Goal: Information Seeking & Learning: Find specific fact

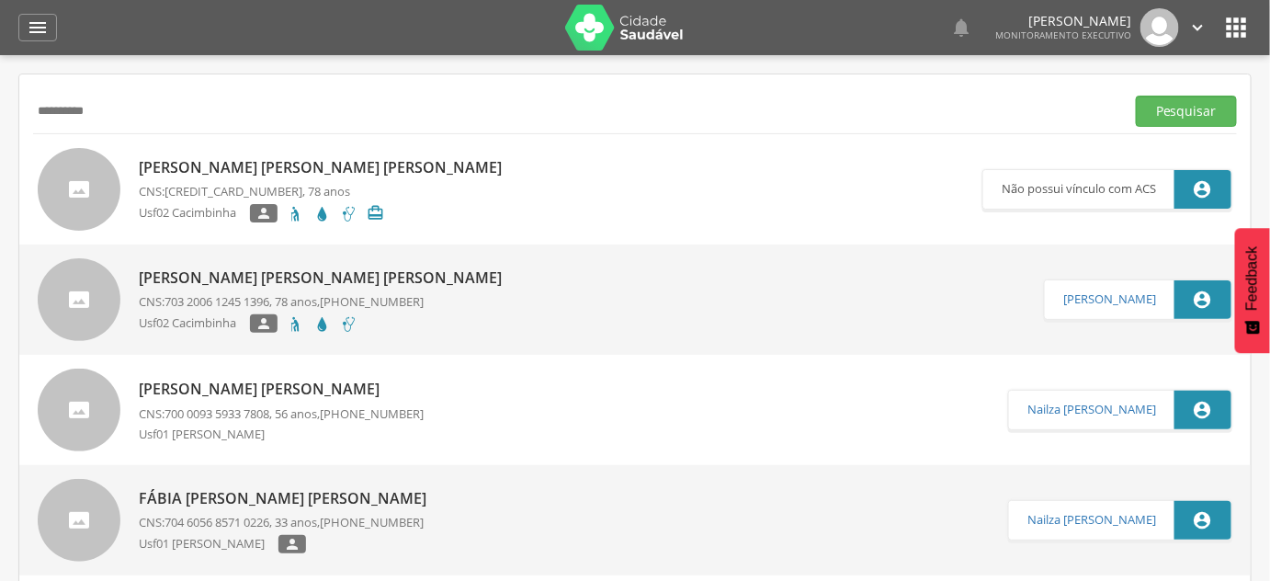
click at [1136, 96] on button "Pesquisar" at bounding box center [1186, 111] width 101 height 31
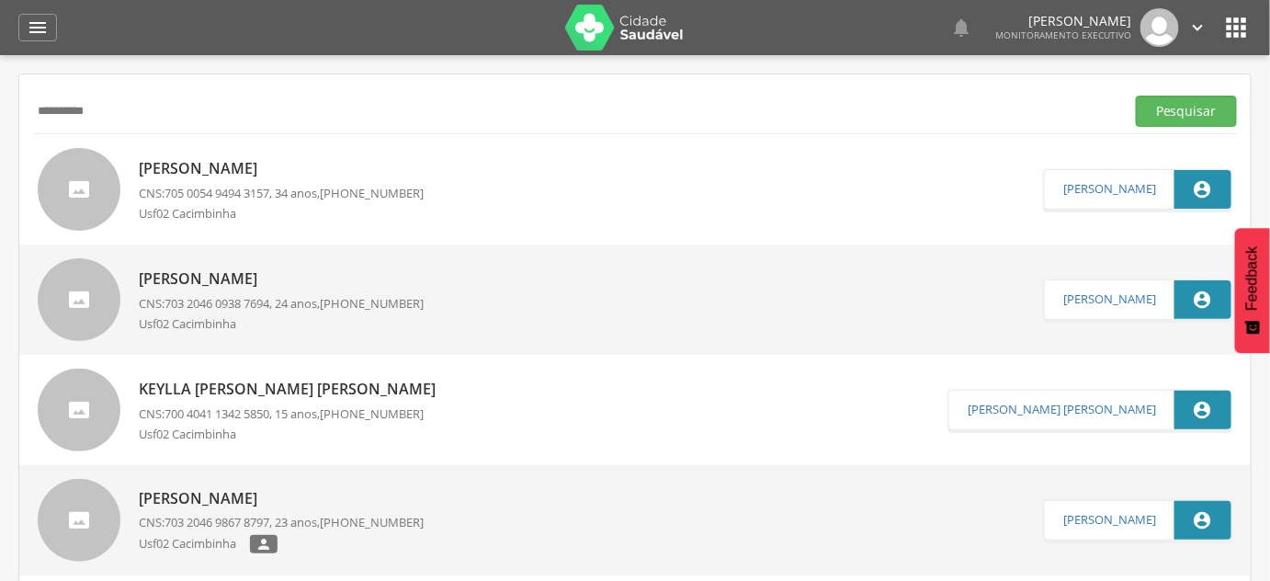
click at [241, 165] on p "Patrícia Ferreira Rodrigues" at bounding box center [281, 168] width 285 height 21
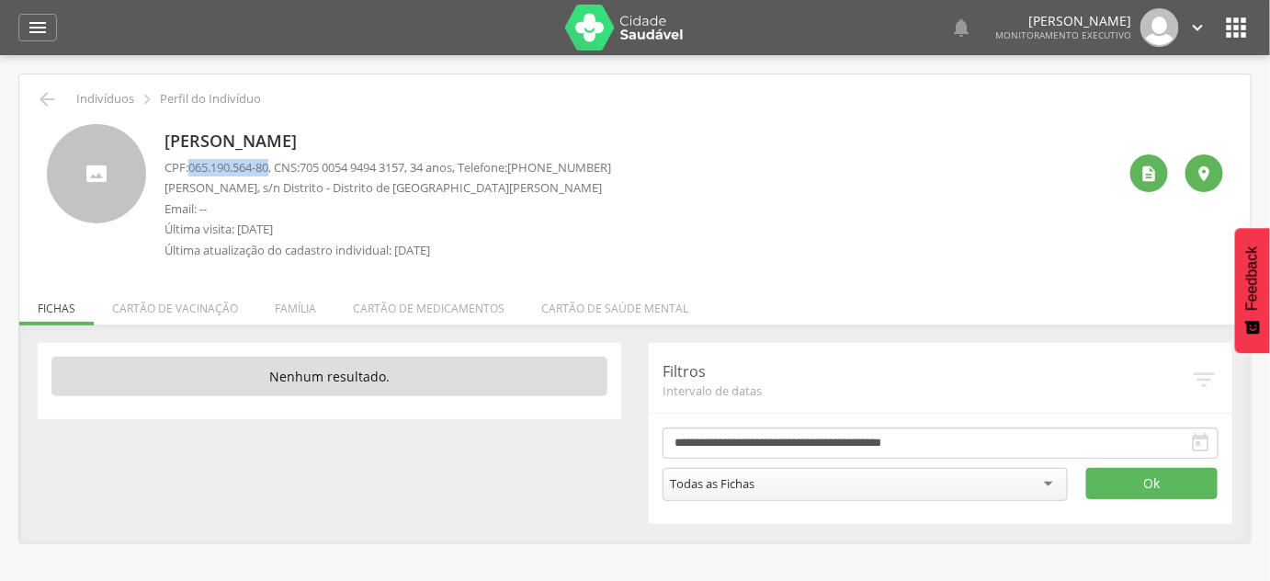
drag, startPoint x: 192, startPoint y: 168, endPoint x: 275, endPoint y: 162, distance: 82.9
click at [268, 162] on span "065.190.564-80" at bounding box center [228, 167] width 80 height 17
copy span "065.190.564-80"
drag, startPoint x: 312, startPoint y: 172, endPoint x: 423, endPoint y: 174, distance: 110.3
click at [404, 174] on span "705 0054 9494 3157" at bounding box center [352, 167] width 105 height 17
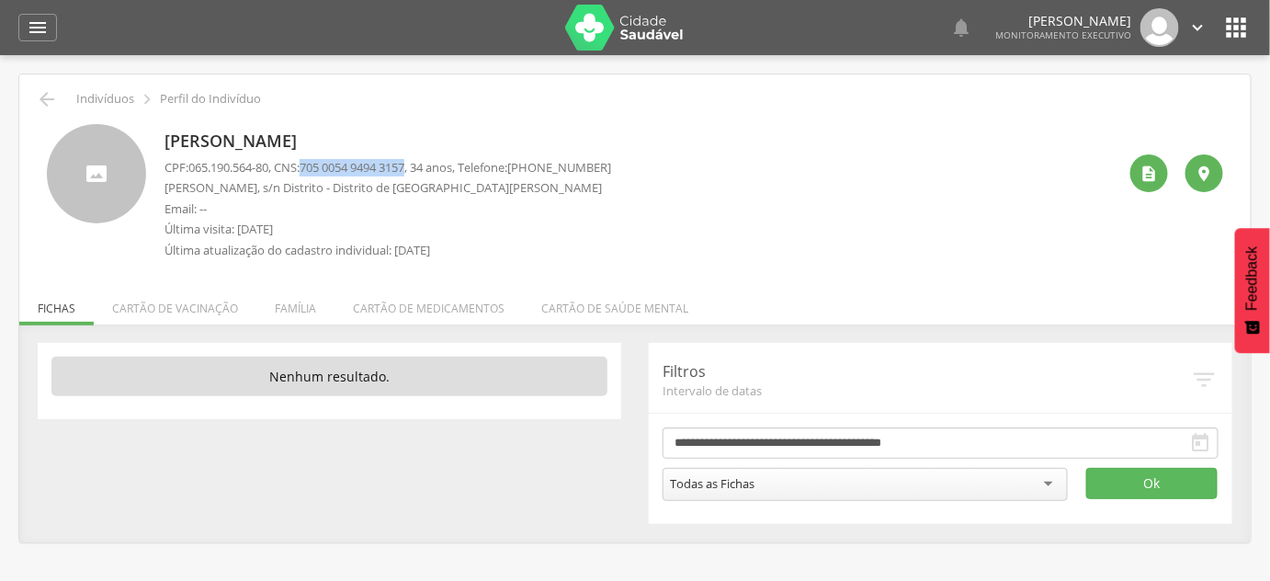
copy span "705 0054 9494 3157"
click at [382, 136] on p "Patrícia Ferreira Rodrigues" at bounding box center [387, 142] width 447 height 24
copy div "Patrícia Ferreira Rodrigues"
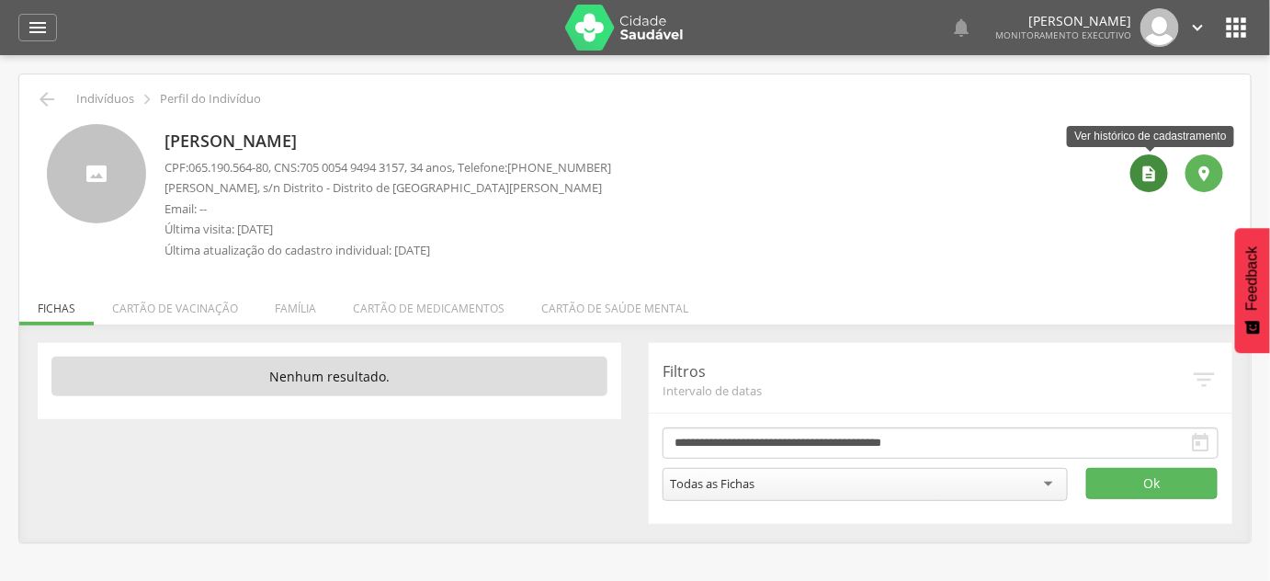
click at [1143, 164] on icon "" at bounding box center [1149, 173] width 18 height 18
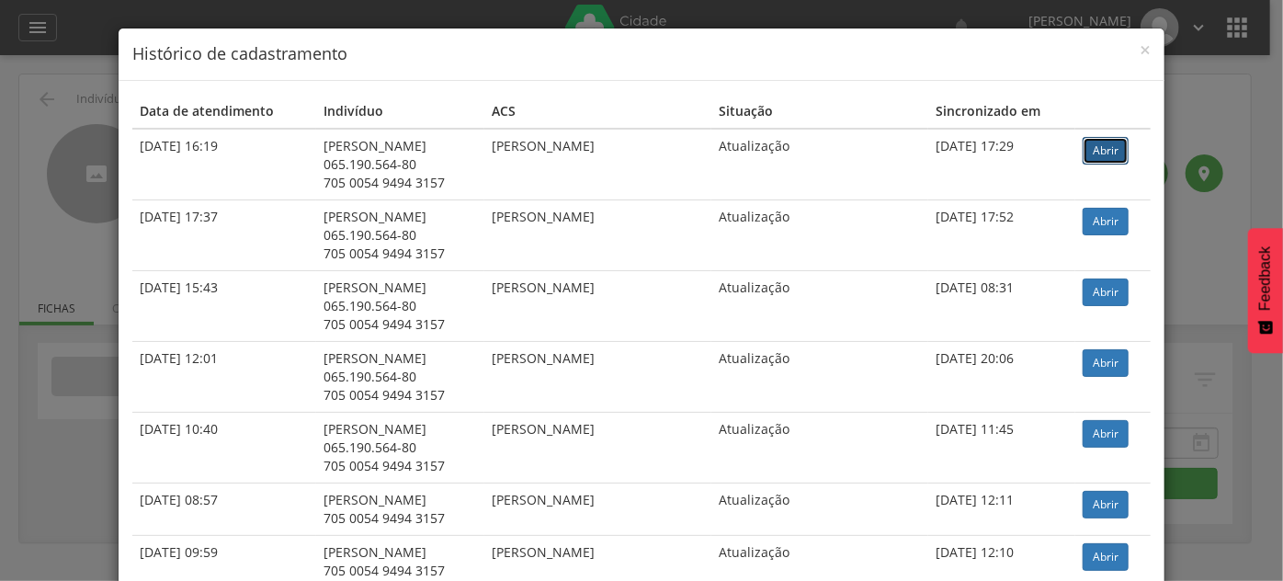
click at [1109, 149] on link "Abrir" at bounding box center [1105, 151] width 46 height 28
click at [75, 322] on div "× Histórico de cadastramento Data de atendimento Indivíduo ACS Situação Sincron…" at bounding box center [641, 290] width 1283 height 581
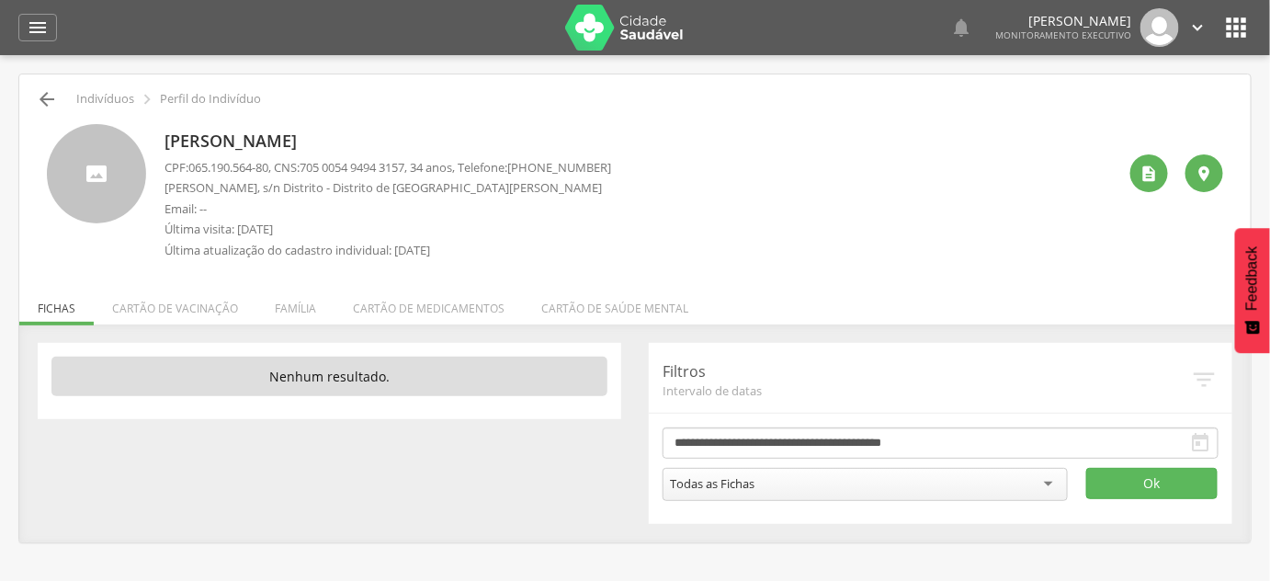
click at [52, 104] on icon "" at bounding box center [47, 99] width 22 height 22
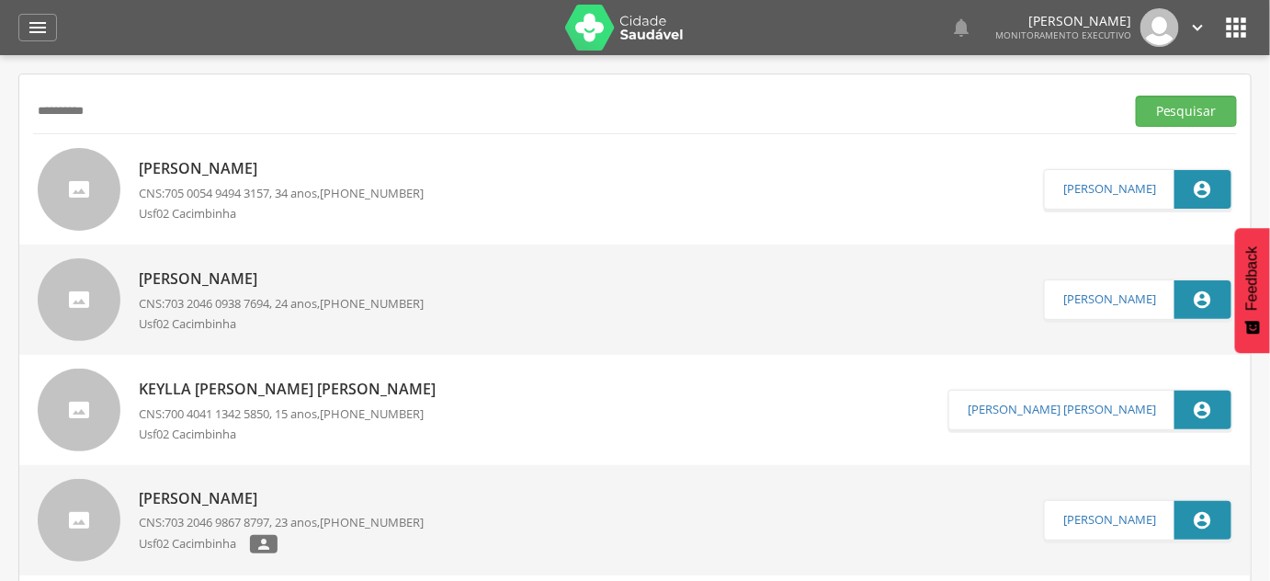
click at [52, 104] on input "**********" at bounding box center [575, 111] width 1084 height 31
click at [1136, 96] on button "Pesquisar" at bounding box center [1186, 111] width 101 height 31
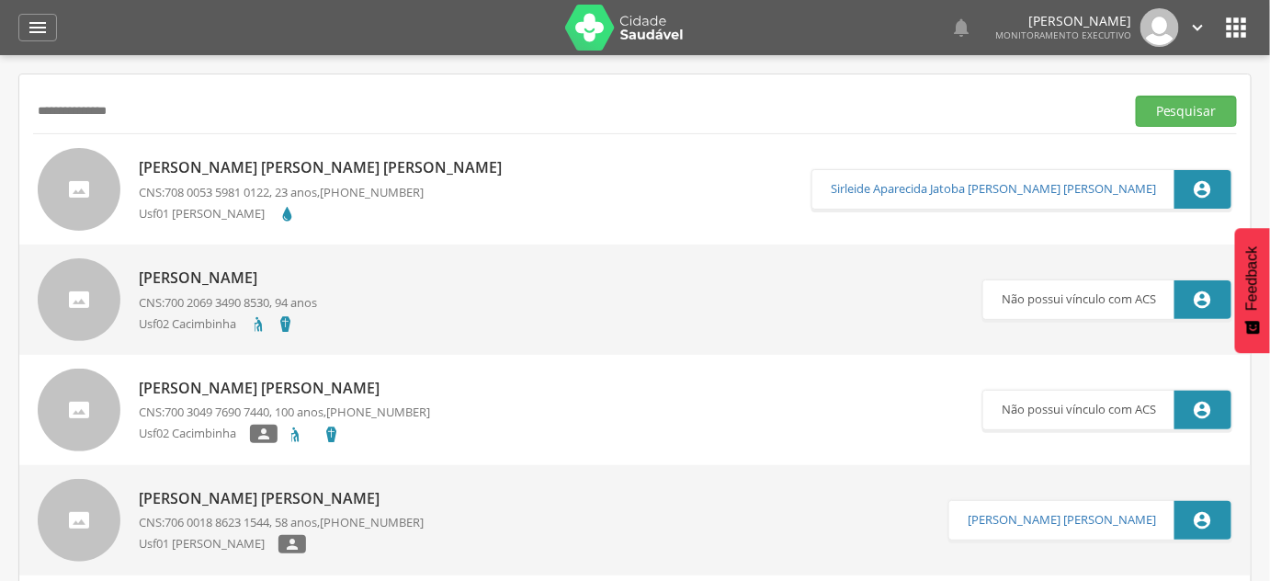
click at [250, 178] on div "Maria Josivania de Amorim Pinheiro CNS: 708 0053 5981 0122 , 23 anos, (81) 9879…" at bounding box center [325, 189] width 372 height 74
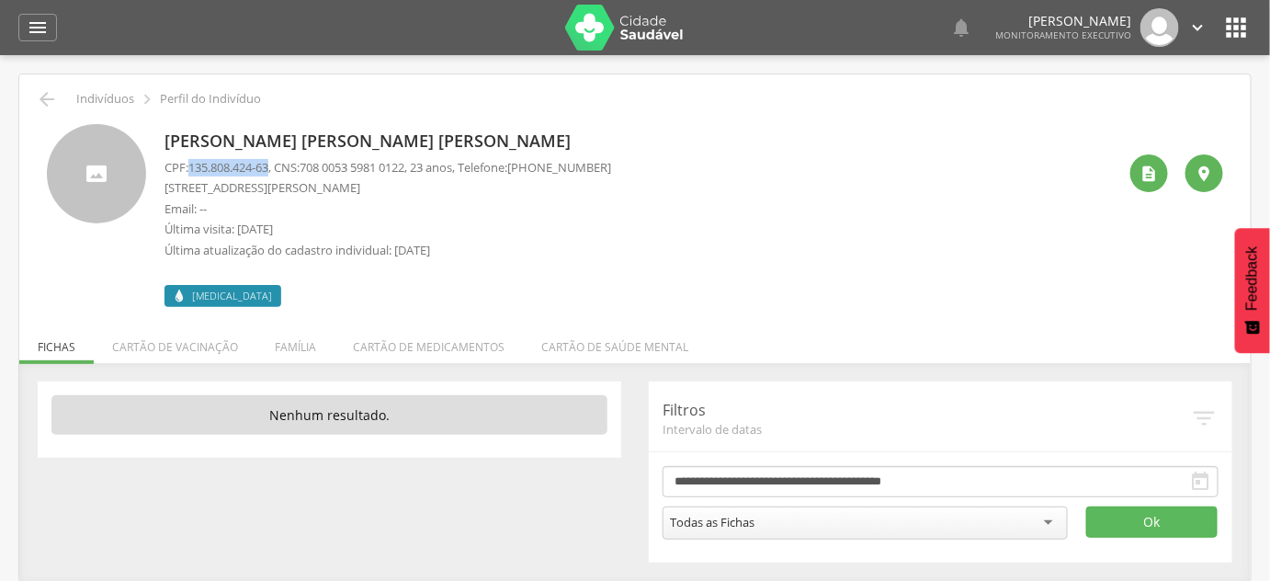
drag, startPoint x: 191, startPoint y: 164, endPoint x: 276, endPoint y: 171, distance: 84.8
click at [268, 171] on span "135.808.424-63" at bounding box center [228, 167] width 80 height 17
copy span "135.808.424-63"
drag, startPoint x: 314, startPoint y: 159, endPoint x: 423, endPoint y: 171, distance: 109.1
click at [404, 171] on span "708 0053 5981 0122" at bounding box center [352, 167] width 105 height 17
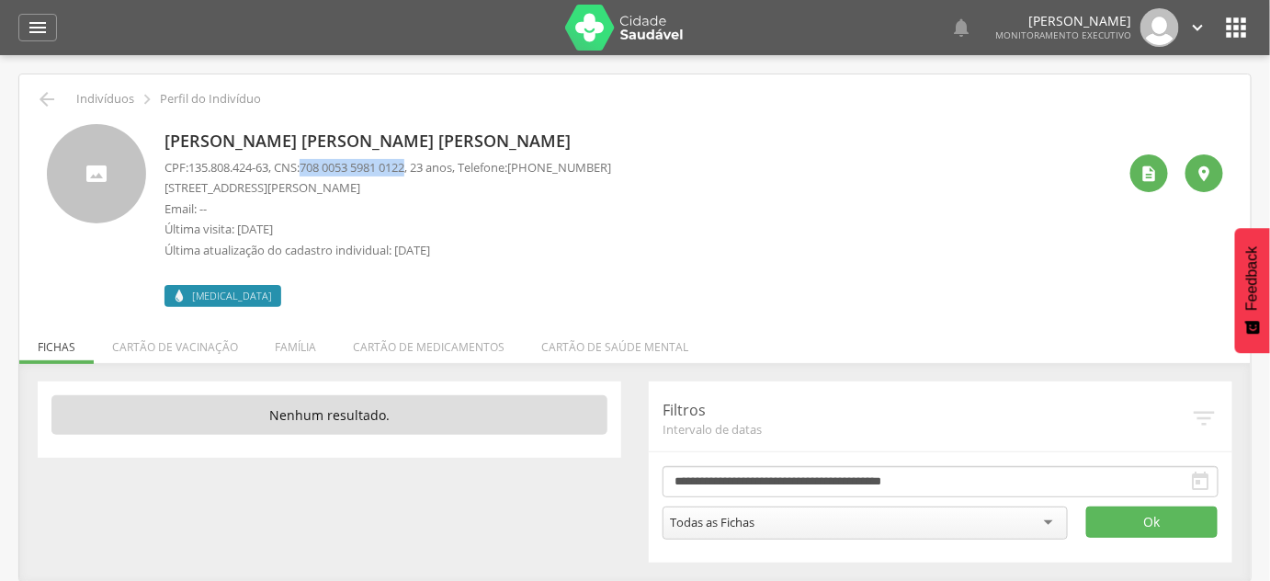
copy span "708 0053 5981 0122"
click at [299, 141] on p "[PERSON_NAME] de [PERSON_NAME]" at bounding box center [387, 142] width 447 height 24
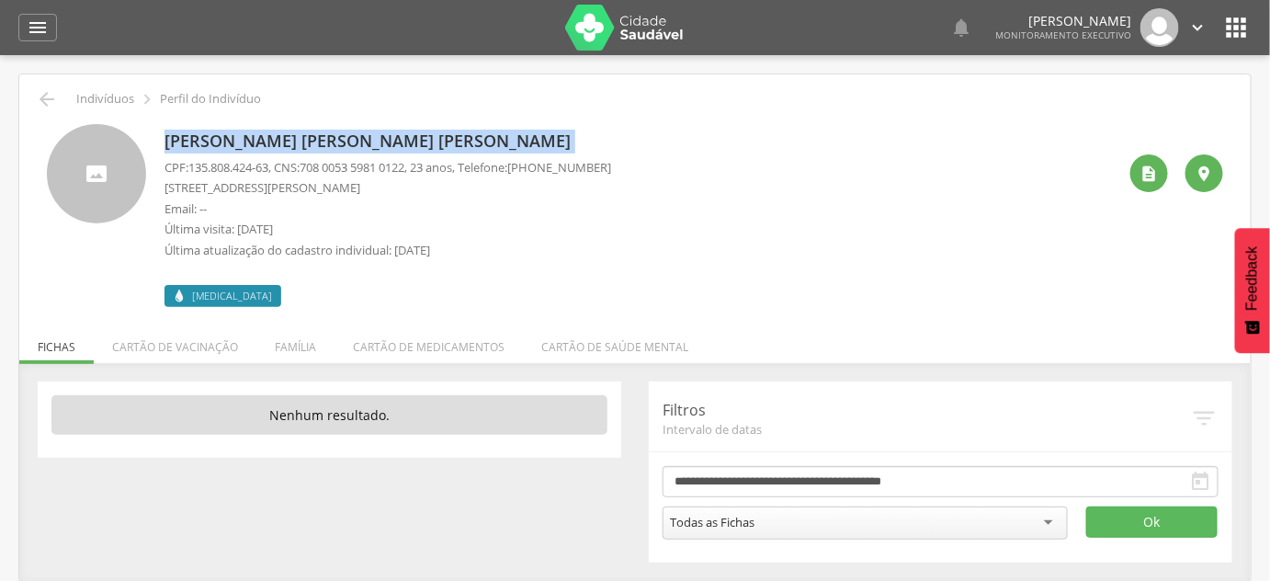
click at [299, 141] on p "[PERSON_NAME] de [PERSON_NAME]" at bounding box center [387, 142] width 447 height 24
copy div "[PERSON_NAME] de [PERSON_NAME]"
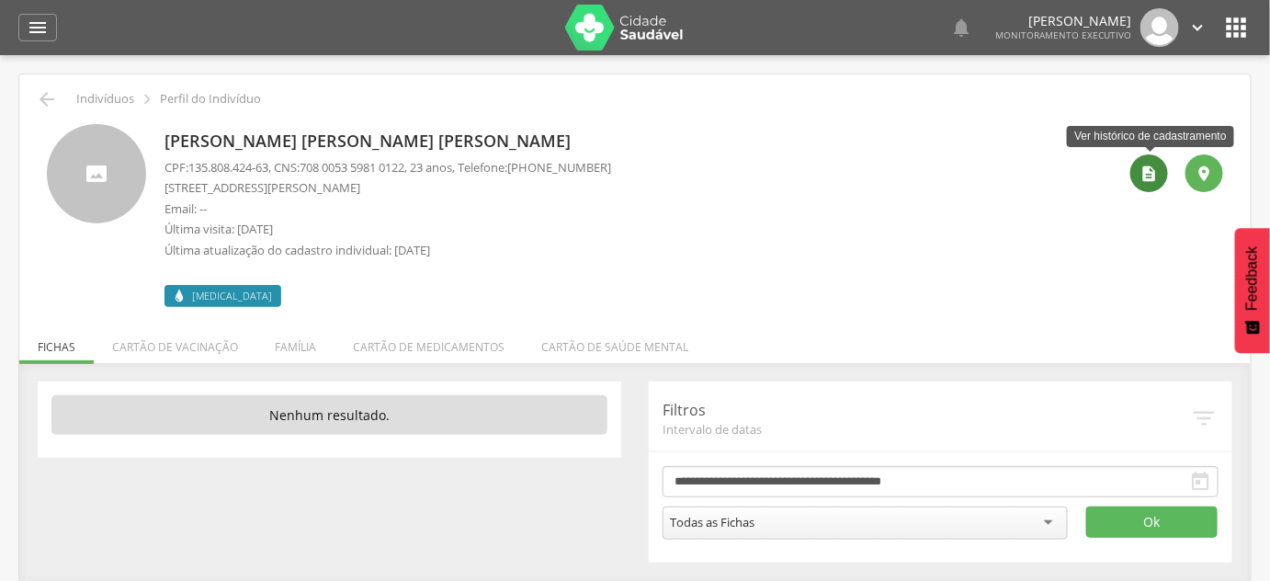
click at [1148, 166] on icon "" at bounding box center [1149, 173] width 18 height 18
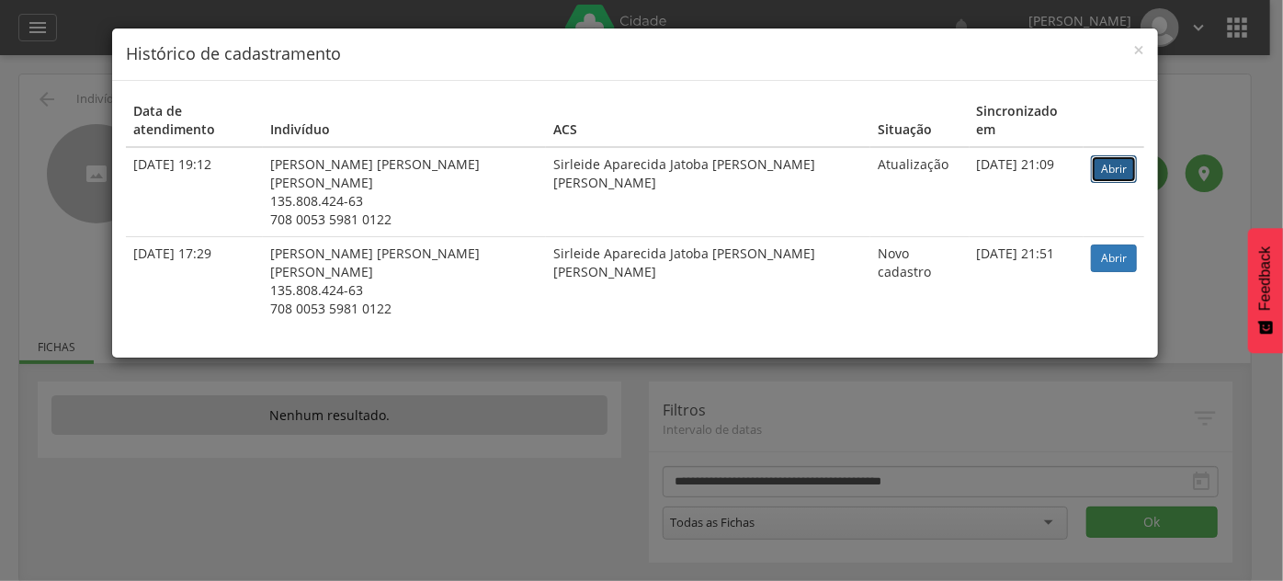
click at [1112, 155] on link "Abrir" at bounding box center [1114, 169] width 46 height 28
click at [7, 92] on div "× Histórico de cadastramento Data de atendimento Indivíduo ACS Situação Sincron…" at bounding box center [641, 290] width 1283 height 581
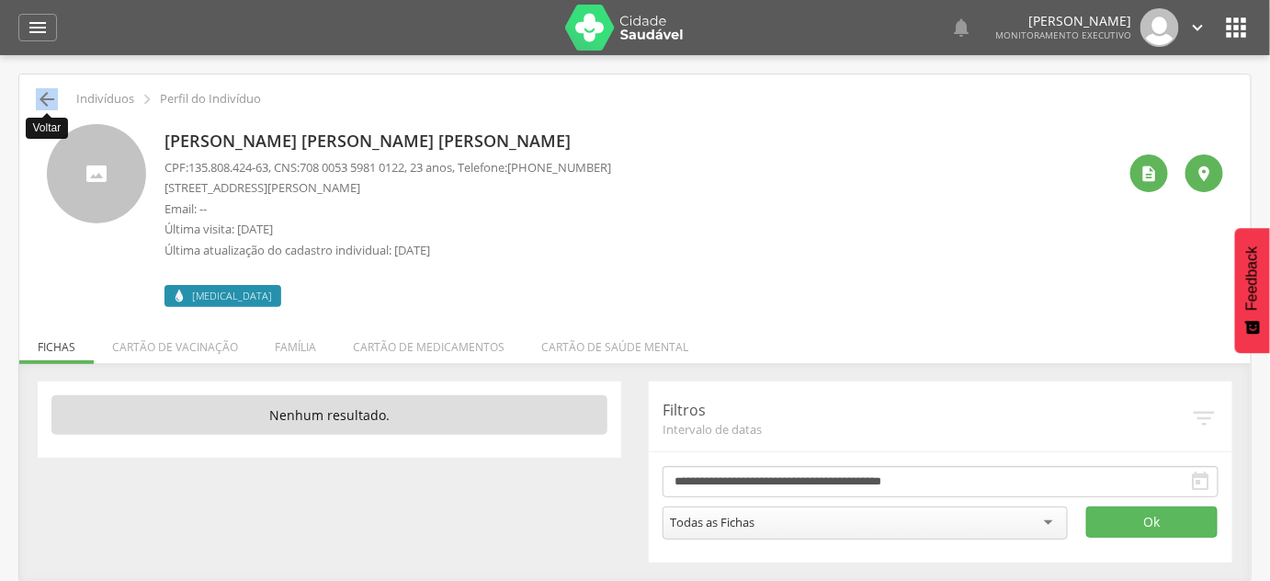
click at [46, 96] on icon "" at bounding box center [47, 99] width 22 height 22
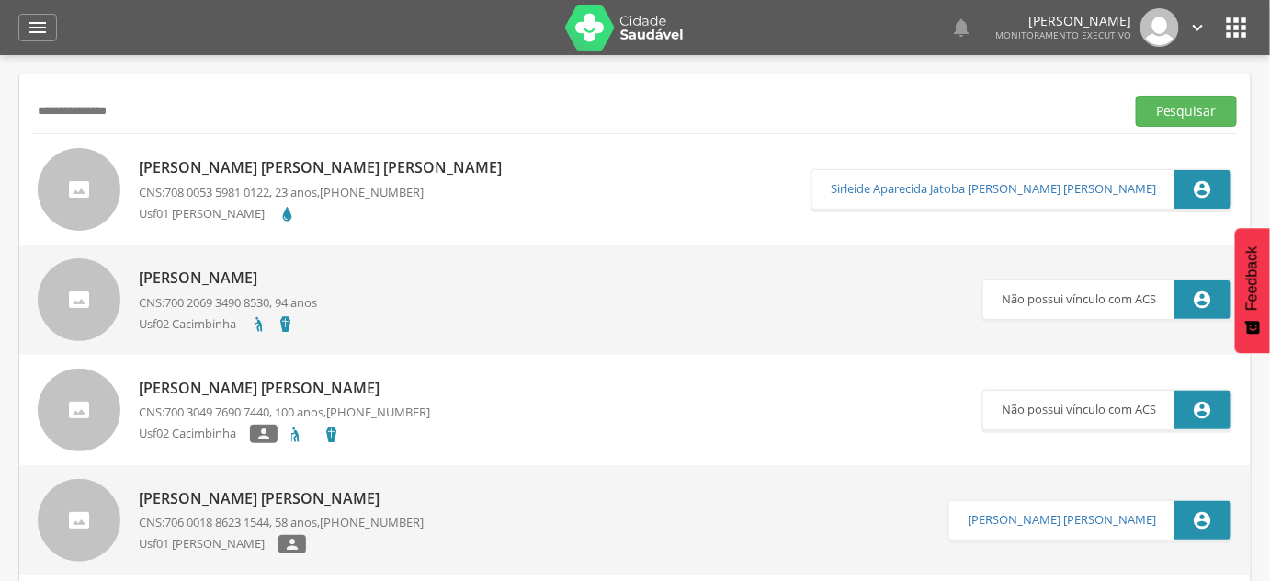
click at [46, 96] on input "**********" at bounding box center [575, 111] width 1084 height 31
click at [1136, 96] on button "Pesquisar" at bounding box center [1186, 111] width 101 height 31
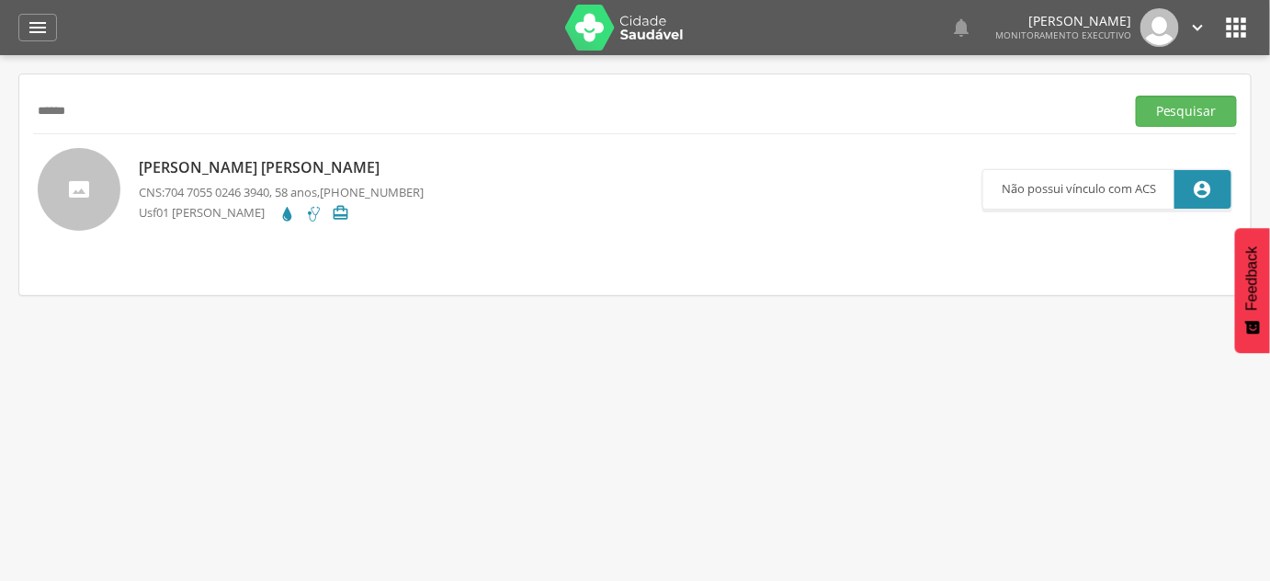
click at [299, 175] on p "Alvani da Silva Oliveira" at bounding box center [281, 167] width 285 height 21
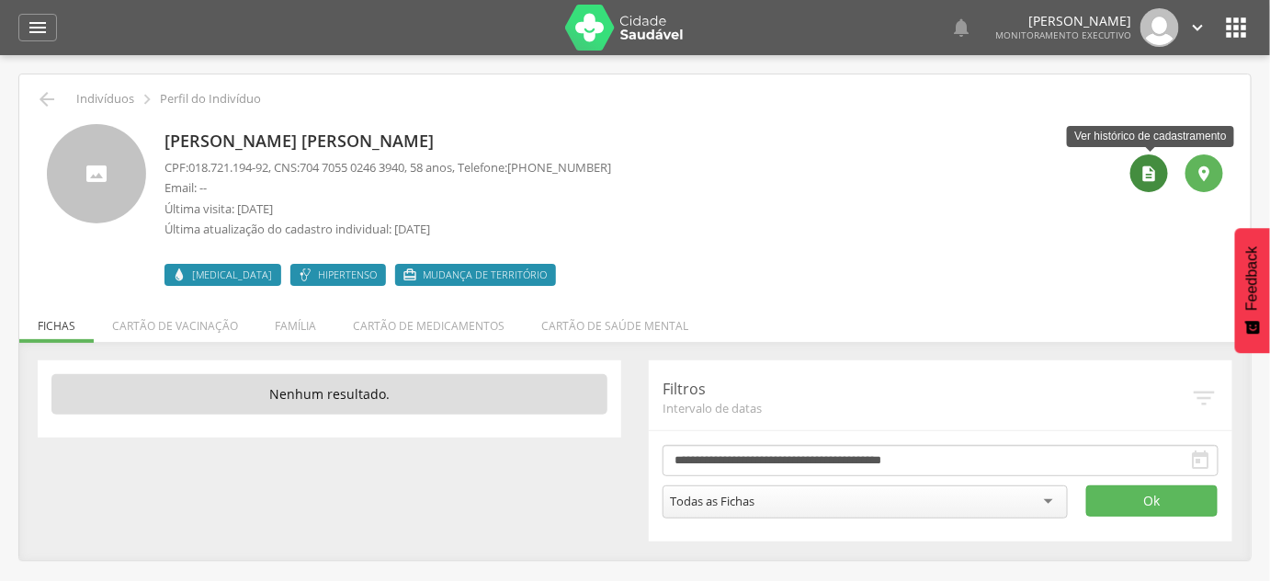
click at [1140, 175] on div "" at bounding box center [1149, 173] width 38 height 38
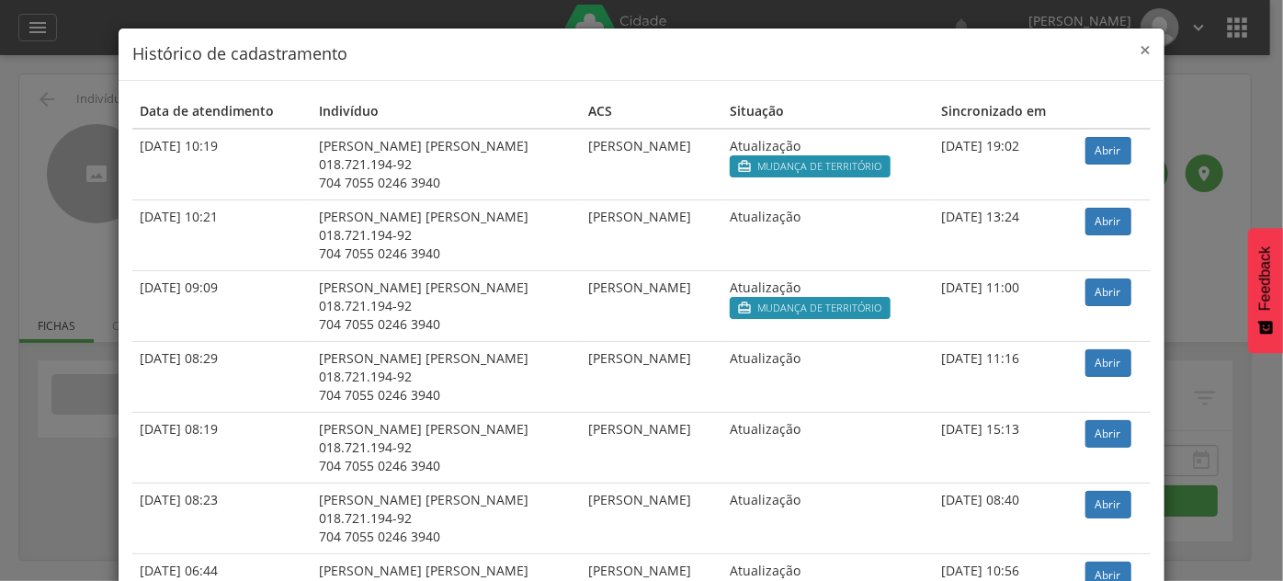
click at [1139, 43] on span "×" at bounding box center [1144, 50] width 11 height 26
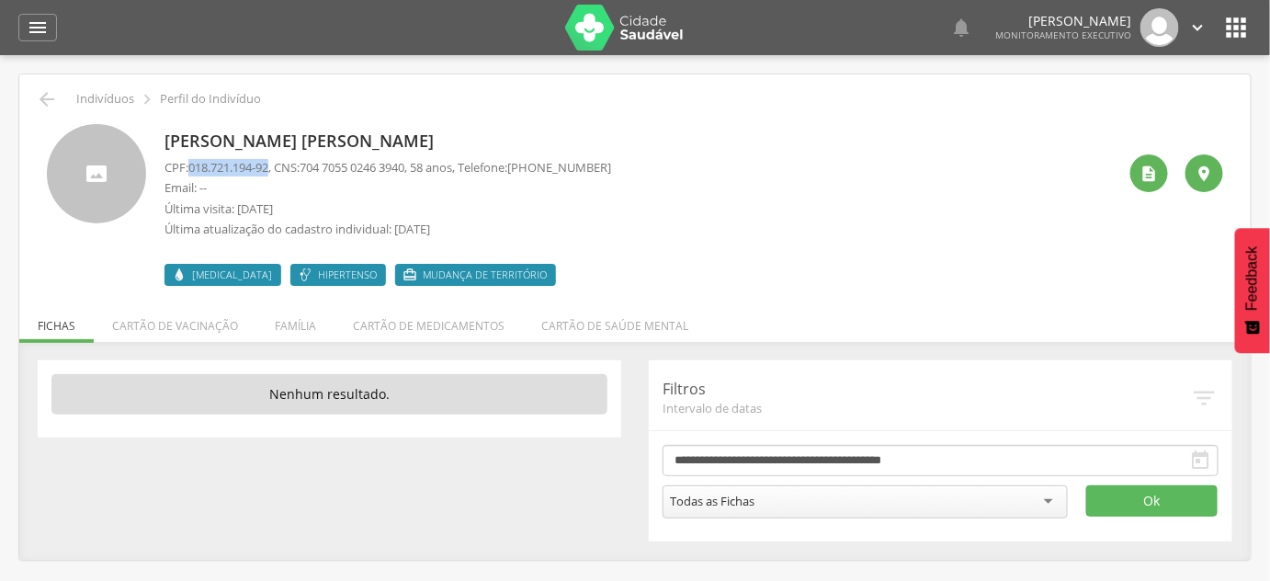
drag, startPoint x: 199, startPoint y: 166, endPoint x: 277, endPoint y: 173, distance: 78.4
click at [277, 173] on p "CPF: 018.721.194-92 , CNS: 704 7055 0246 3940 , 58 anos, Telefone: (83) 99999-9…" at bounding box center [387, 167] width 447 height 17
copy p "018.721.194-92"
click at [255, 121] on div "Alvani da Silva Oliveira CPF: 018.721.194-92 , CNS: 704 7055 0246 3940 , 58 ano…" at bounding box center [635, 197] width 1204 height 175
click at [254, 136] on p "Alvani da Silva Oliveira" at bounding box center [387, 142] width 447 height 24
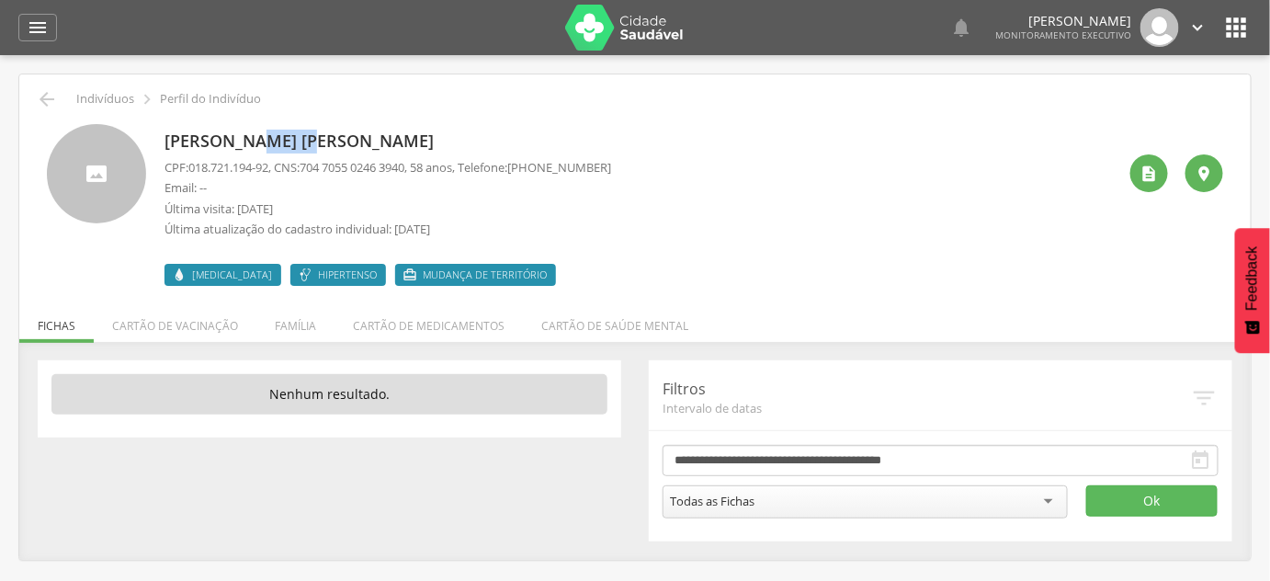
click at [254, 136] on p "Alvani da Silva Oliveira" at bounding box center [387, 142] width 447 height 24
copy div "Alvani da Silva Oliveira"
drag, startPoint x: 311, startPoint y: 171, endPoint x: 424, endPoint y: 166, distance: 112.2
click at [424, 167] on p "CPF: 018.721.194-92 , CNS: 704 7055 0246 3940 , 58 anos, Telefone: (83) 99999-9…" at bounding box center [387, 167] width 447 height 17
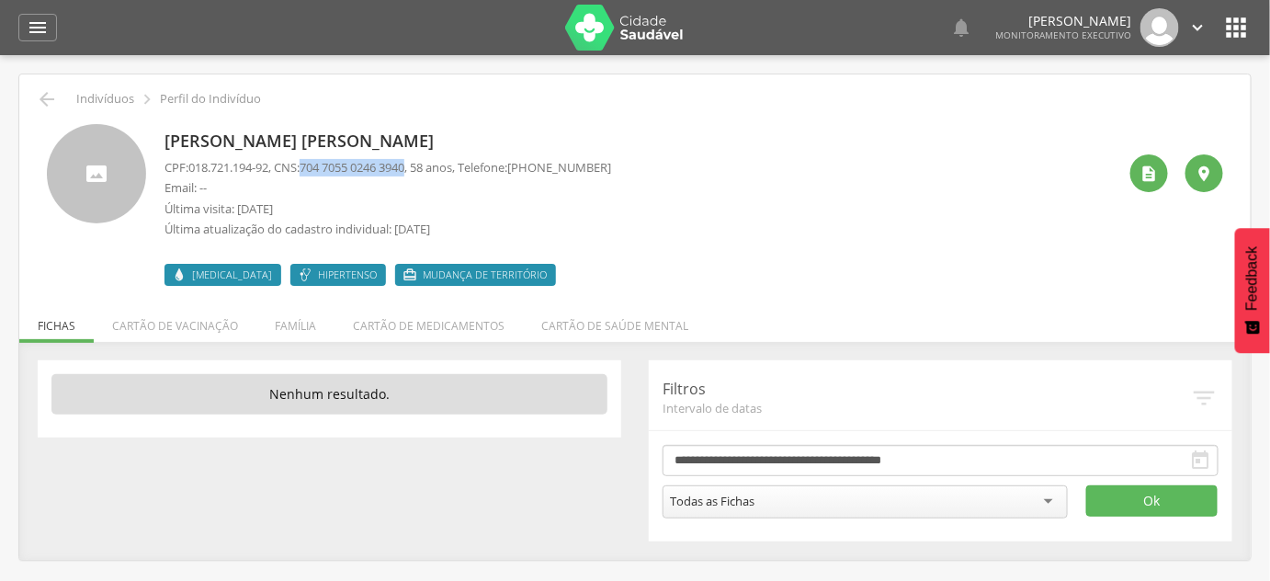
copy span "704 7055 0246 3940"
click at [45, 99] on icon "" at bounding box center [47, 99] width 22 height 22
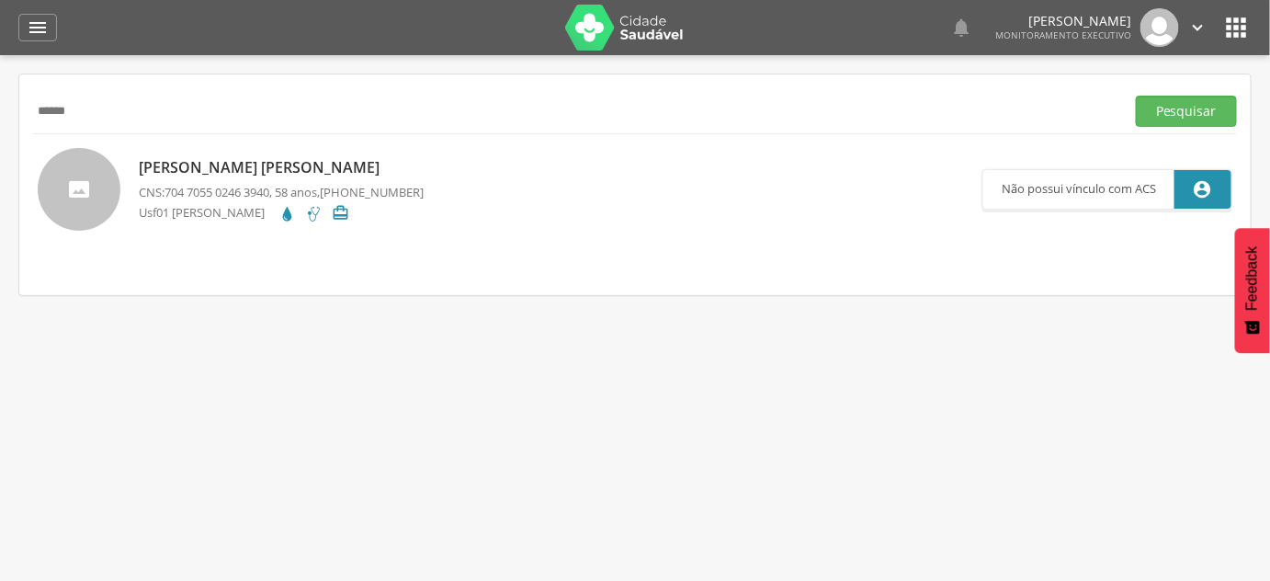
click at [45, 99] on input "******" at bounding box center [575, 111] width 1084 height 31
type input "*******"
click at [1136, 96] on button "Pesquisar" at bounding box center [1186, 111] width 101 height 31
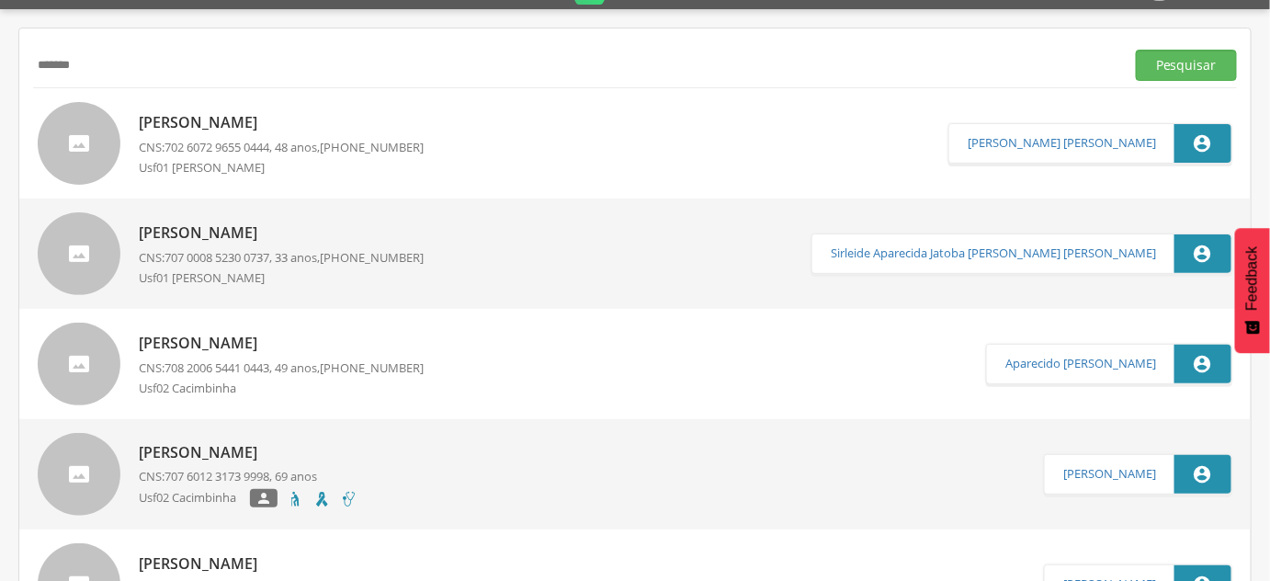
scroll to position [83, 0]
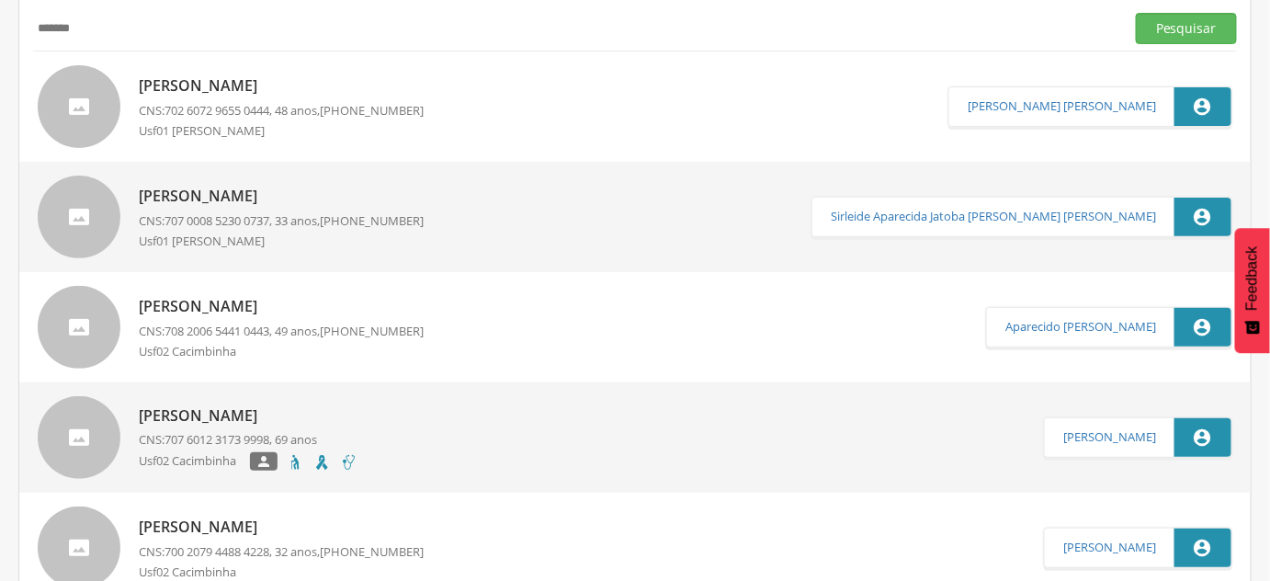
click at [262, 514] on div "Jose Geovane de Farias CNS: 700 2079 4488 4228 , 32 anos, (83) 99683-2471 Usf02…" at bounding box center [281, 548] width 285 height 74
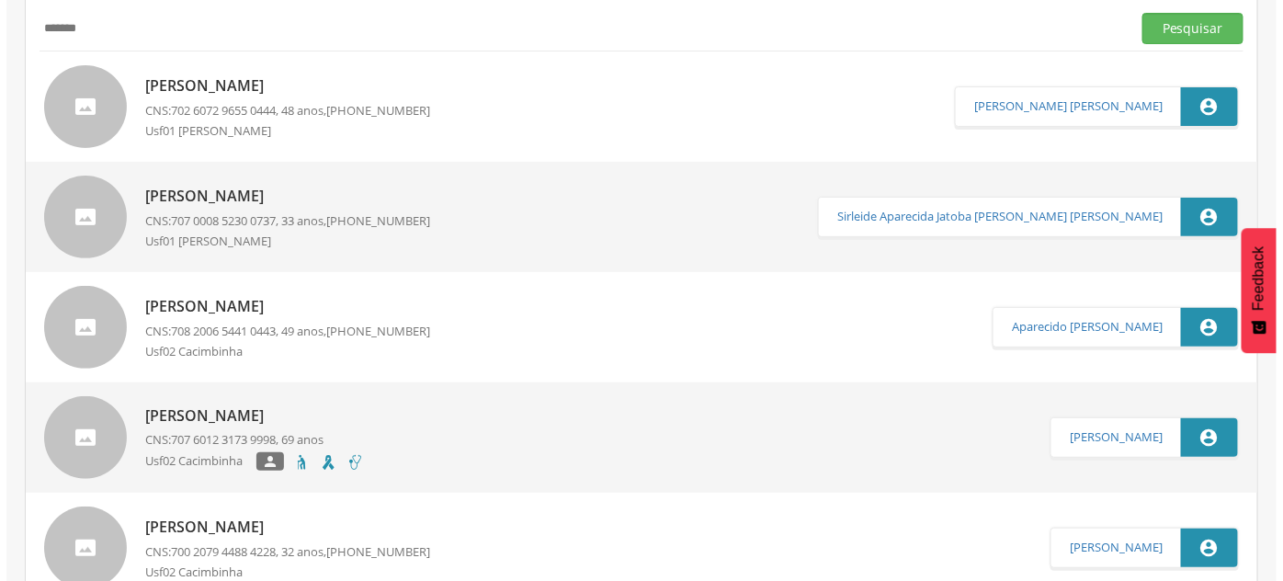
scroll to position [55, 0]
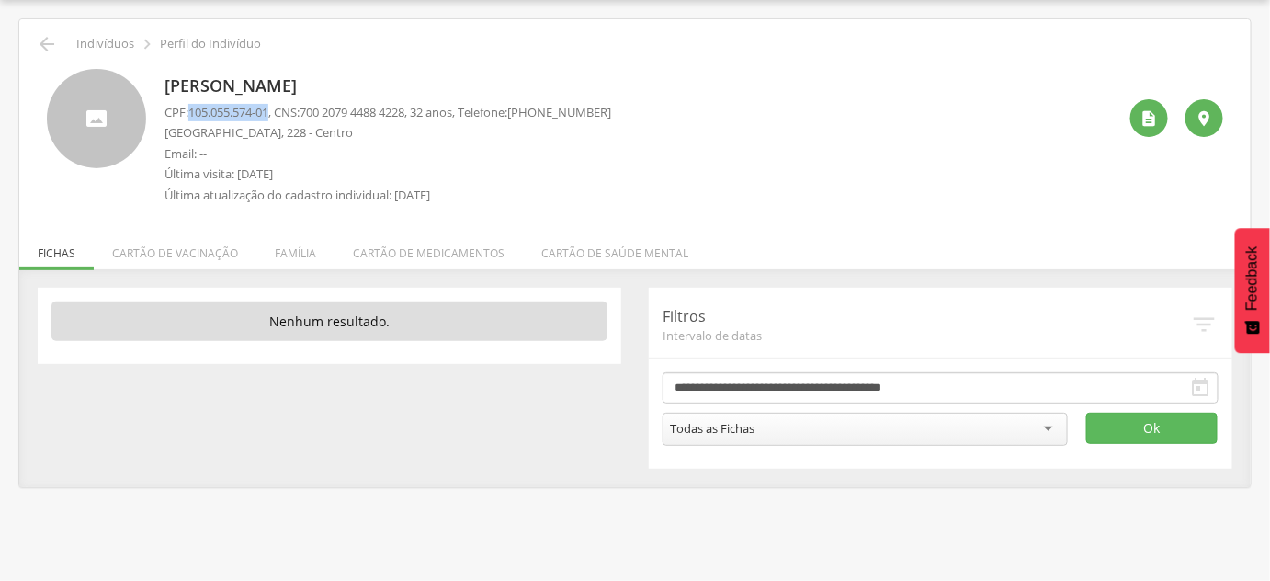
drag, startPoint x: 188, startPoint y: 113, endPoint x: 273, endPoint y: 108, distance: 84.7
click at [273, 108] on p "CPF: 105.055.574-01 , CNS: 700 2079 4488 4228 , 32 anos, Telefone: (83) 99683-2…" at bounding box center [387, 112] width 447 height 17
copy p "105.055.574-01"
click at [321, 85] on p "[PERSON_NAME]" at bounding box center [387, 86] width 447 height 24
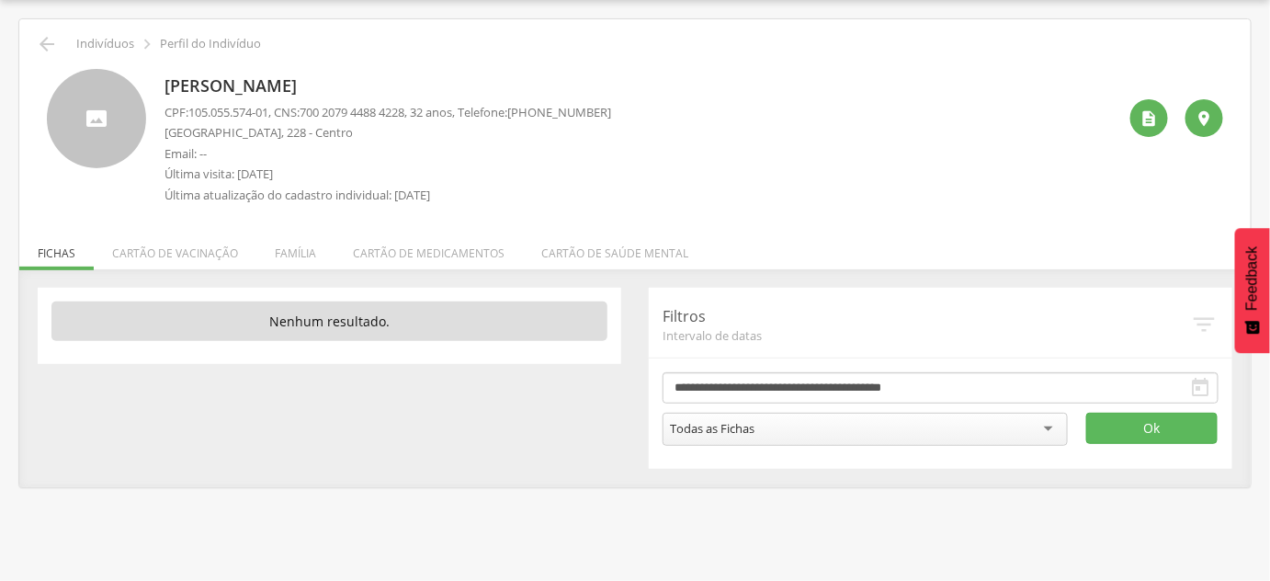
click at [321, 85] on p "[PERSON_NAME]" at bounding box center [387, 86] width 447 height 24
drag, startPoint x: 313, startPoint y: 114, endPoint x: 421, endPoint y: 112, distance: 107.5
click at [404, 112] on span "700 2079 4488 4228" at bounding box center [352, 112] width 105 height 17
click at [1159, 126] on div "" at bounding box center [1149, 118] width 38 height 38
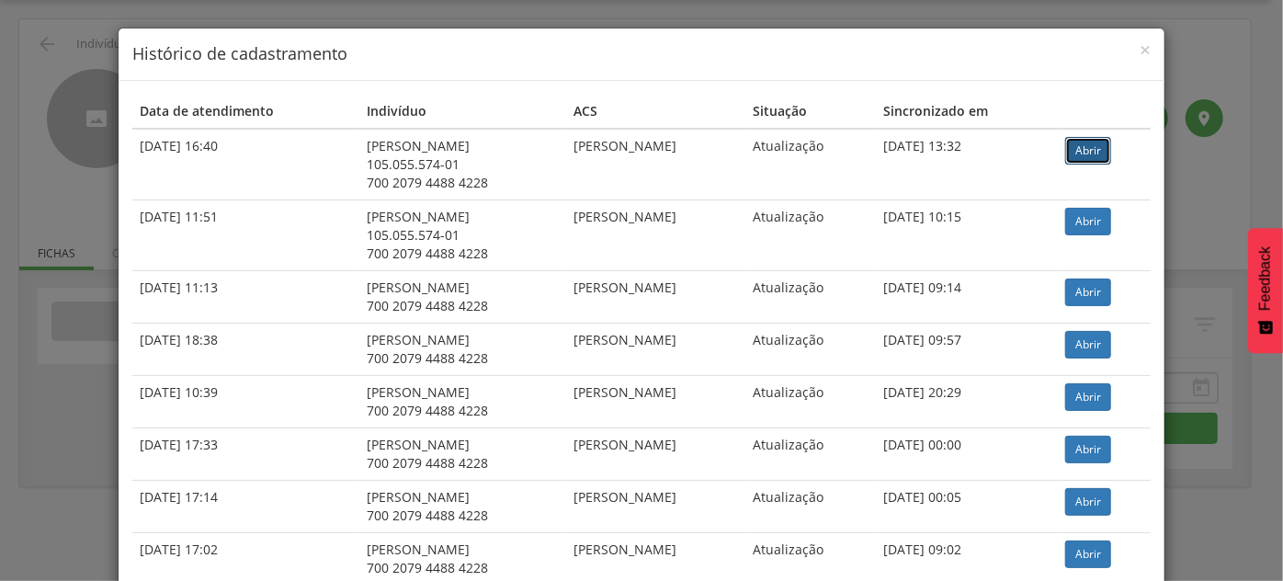
click at [1081, 142] on link "Abrir" at bounding box center [1088, 151] width 46 height 28
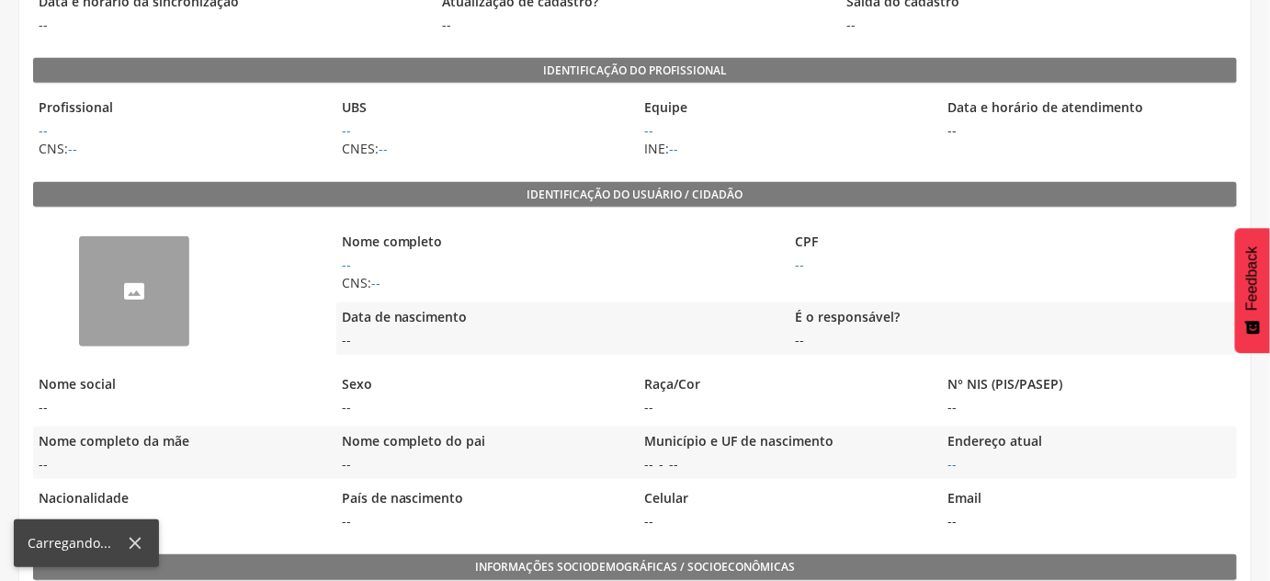
scroll to position [250, 0]
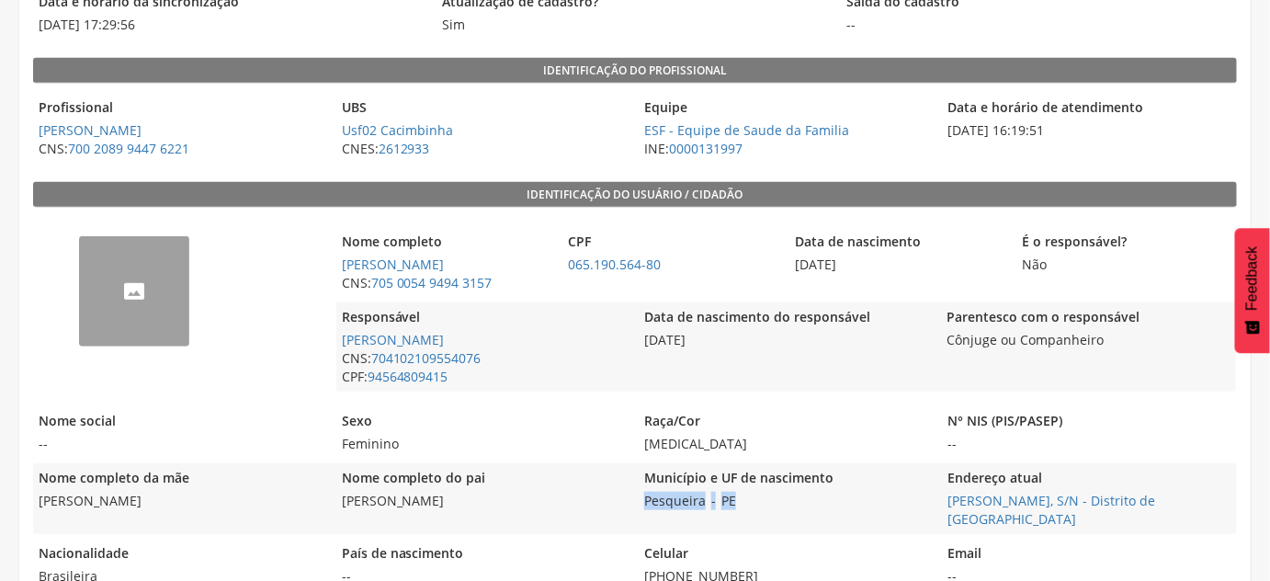
drag, startPoint x: 765, startPoint y: 509, endPoint x: 641, endPoint y: 506, distance: 124.1
click at [641, 506] on div "Município e UF de nascimento Pesqueira - PE" at bounding box center [786, 498] width 294 height 71
copy div "Pesqueira - PE"
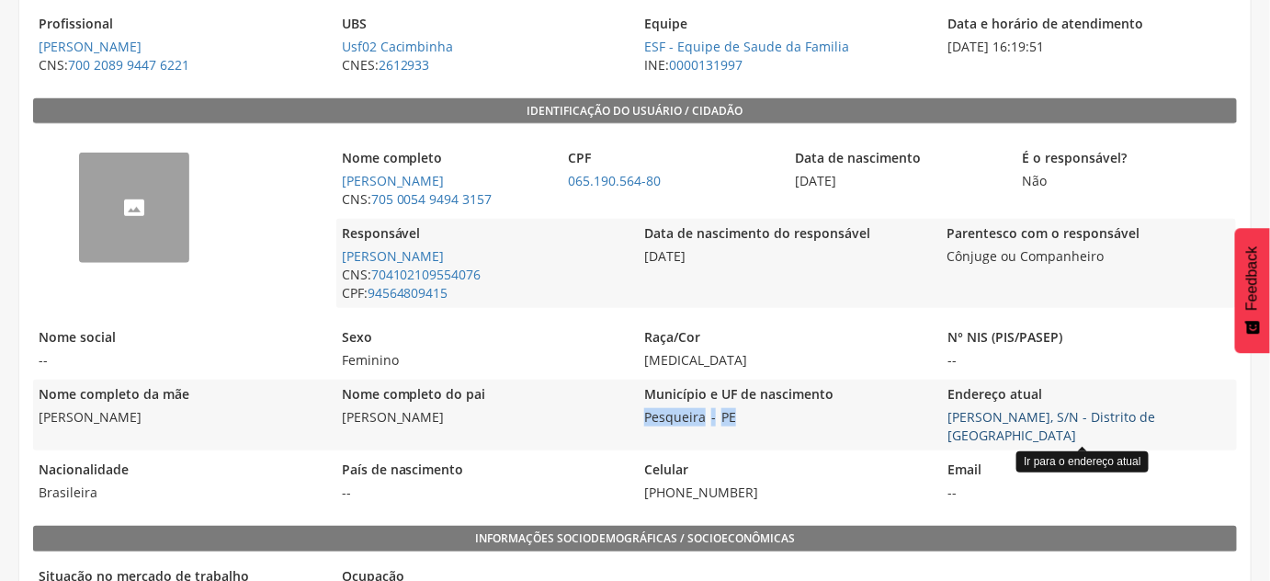
drag, startPoint x: 990, startPoint y: 434, endPoint x: 949, endPoint y: 415, distance: 45.2
click at [949, 415] on span "Damião Elias Barbosa, S/N - Distrito de Santa Maria Ir para o endereço atual" at bounding box center [1089, 426] width 294 height 37
copy link "Damião Elias Barbosa, S/N - Distrito de Santa Maria"
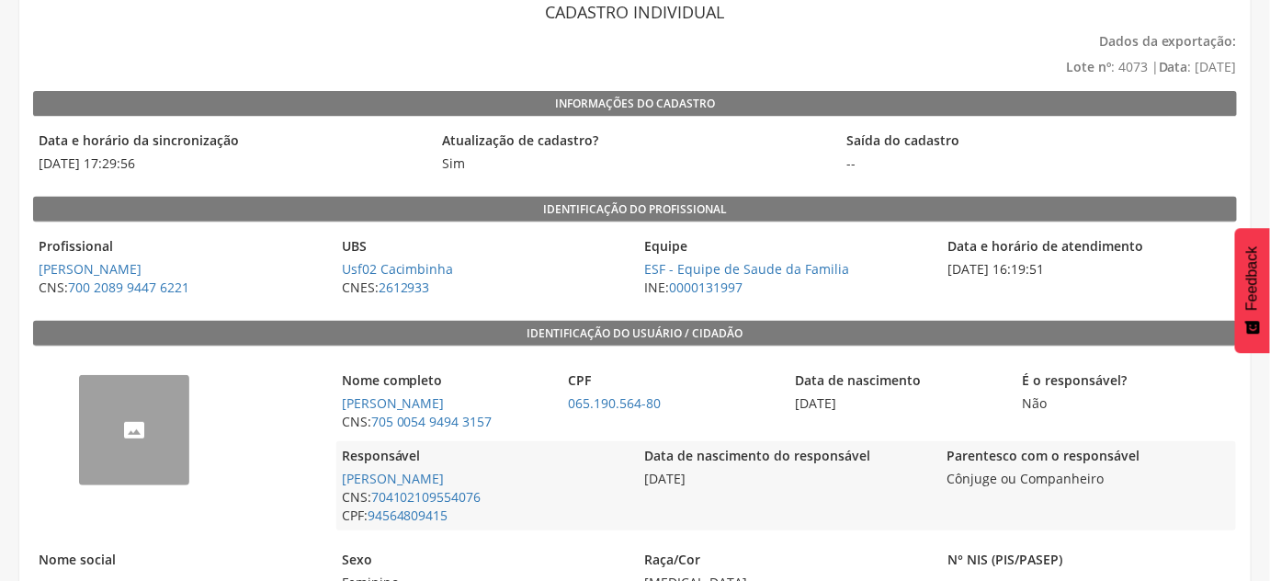
scroll to position [0, 0]
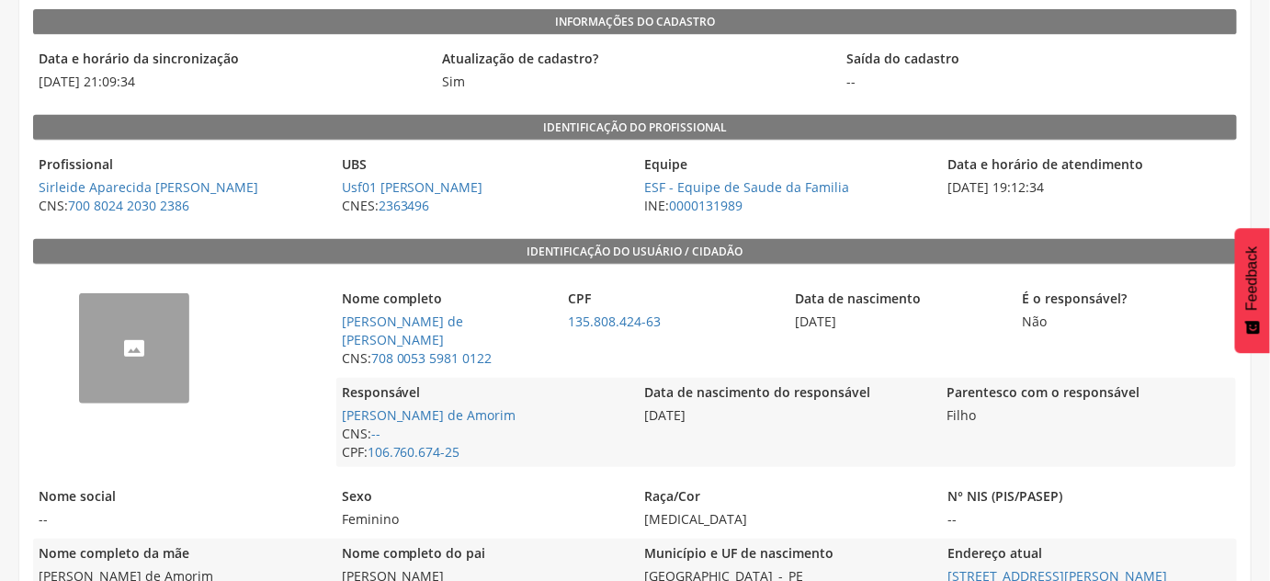
scroll to position [222, 0]
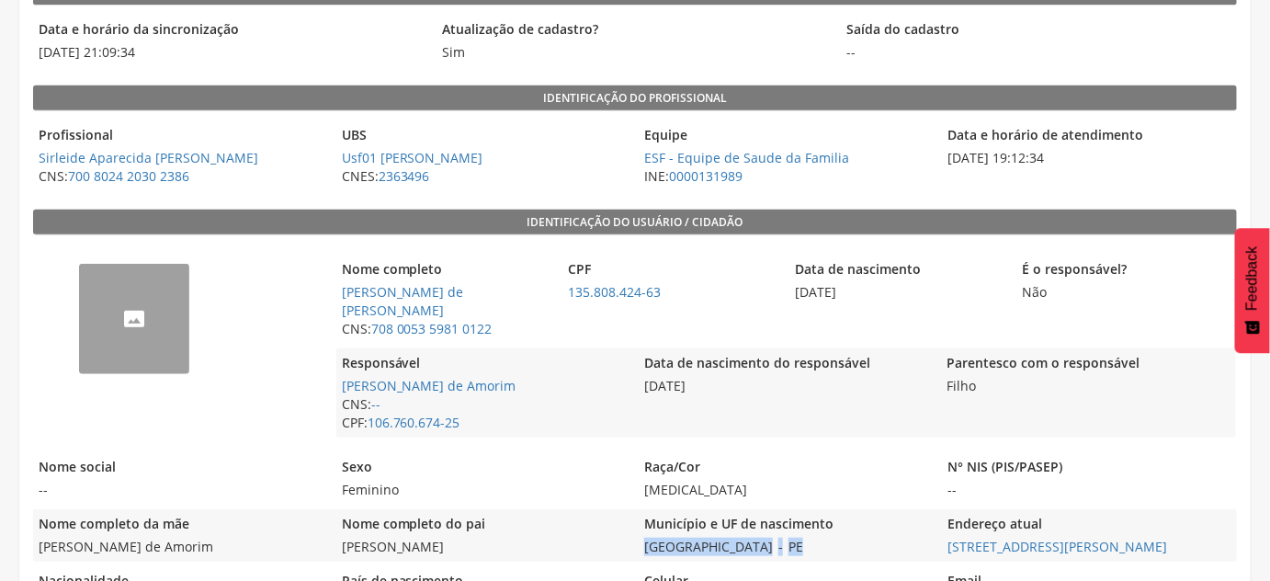
drag, startPoint x: 725, startPoint y: 546, endPoint x: 636, endPoint y: 547, distance: 89.1
click at [636, 547] on div "Nome completo da mãe [PERSON_NAME] Nome completo do pai [PERSON_NAME] Município…" at bounding box center [635, 535] width 1204 height 52
copy div "[GEOGRAPHIC_DATA] - PE"
drag, startPoint x: 942, startPoint y: 549, endPoint x: 1180, endPoint y: 543, distance: 238.0
click at [1180, 543] on div "Nome completo da mãe [PERSON_NAME] Nome completo do pai [PERSON_NAME] Município…" at bounding box center [635, 535] width 1204 height 52
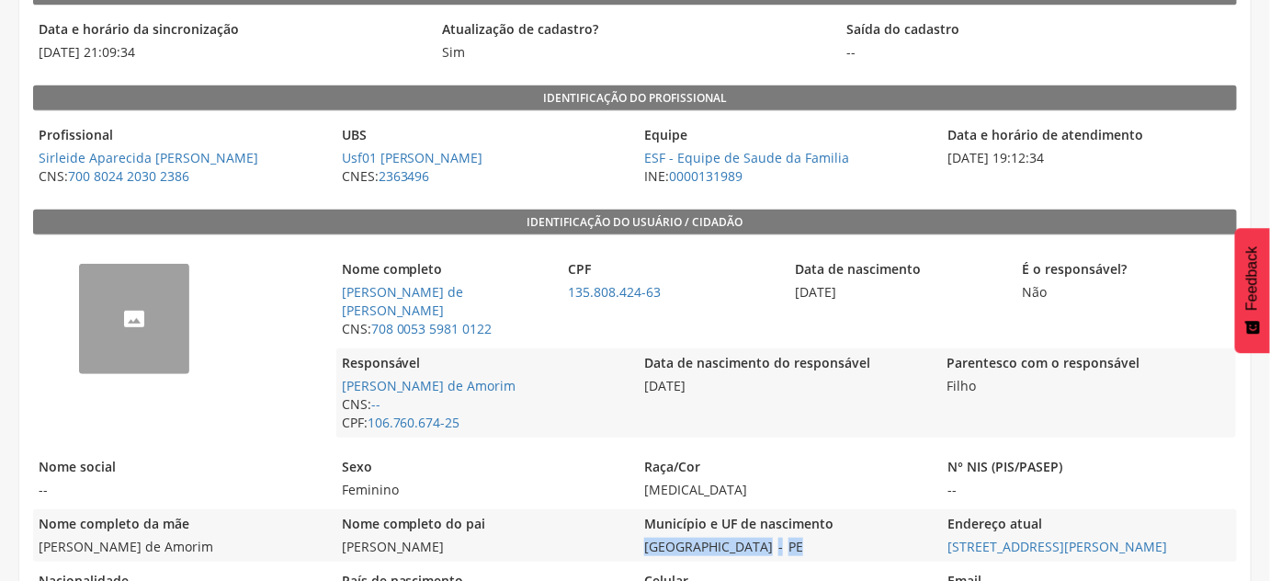
copy link "[STREET_ADDRESS][PERSON_NAME]"
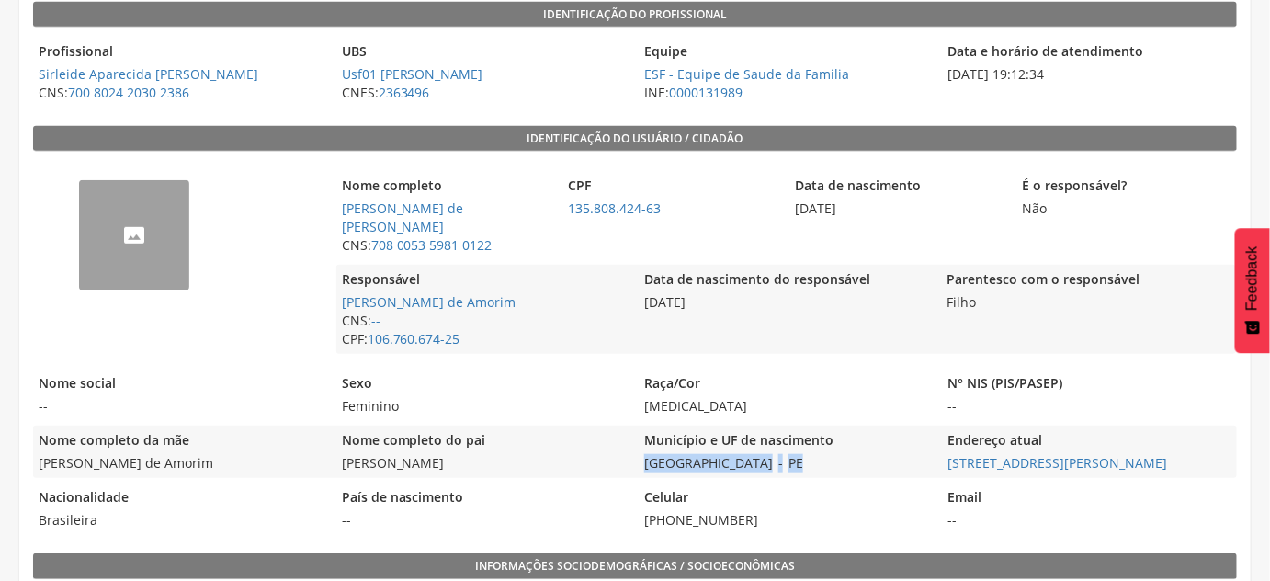
drag, startPoint x: 730, startPoint y: 464, endPoint x: 639, endPoint y: 469, distance: 90.2
click at [639, 469] on div "Município e UF de nascimento Recife - PE" at bounding box center [786, 451] width 294 height 52
copy div "[GEOGRAPHIC_DATA] - PE"
click at [1204, 447] on legend "Endereço atual" at bounding box center [1089, 441] width 294 height 21
drag, startPoint x: 1200, startPoint y: 473, endPoint x: 943, endPoint y: 469, distance: 257.3
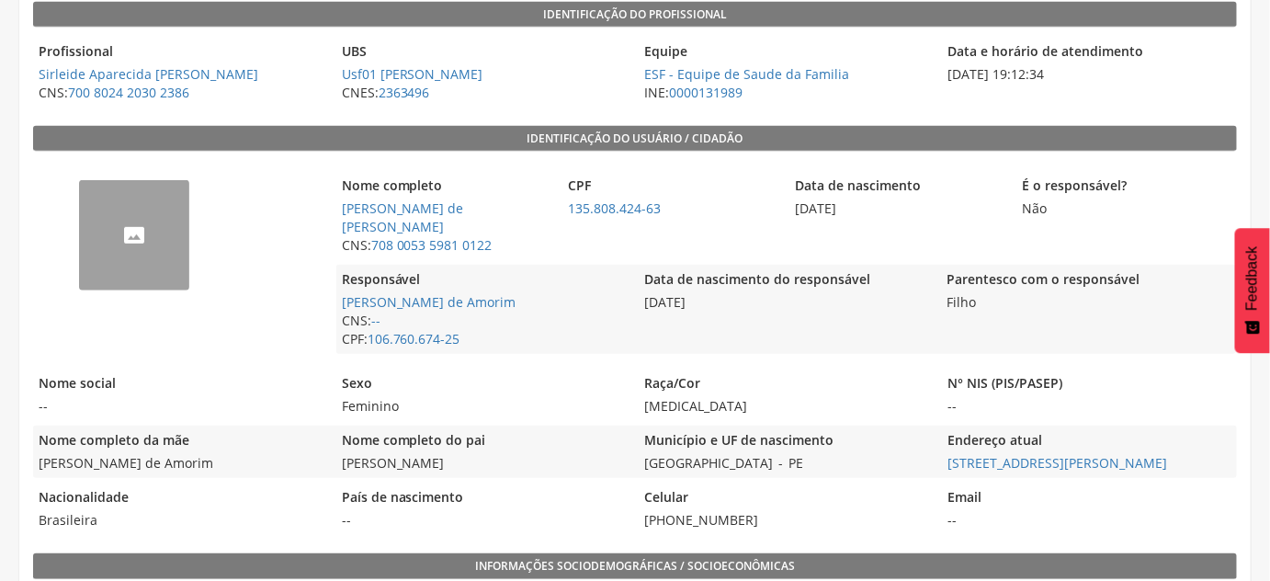
click at [943, 470] on div "Endereço atual [STREET_ADDRESS][PERSON_NAME]" at bounding box center [1089, 451] width 294 height 52
copy link "[STREET_ADDRESS][PERSON_NAME]"
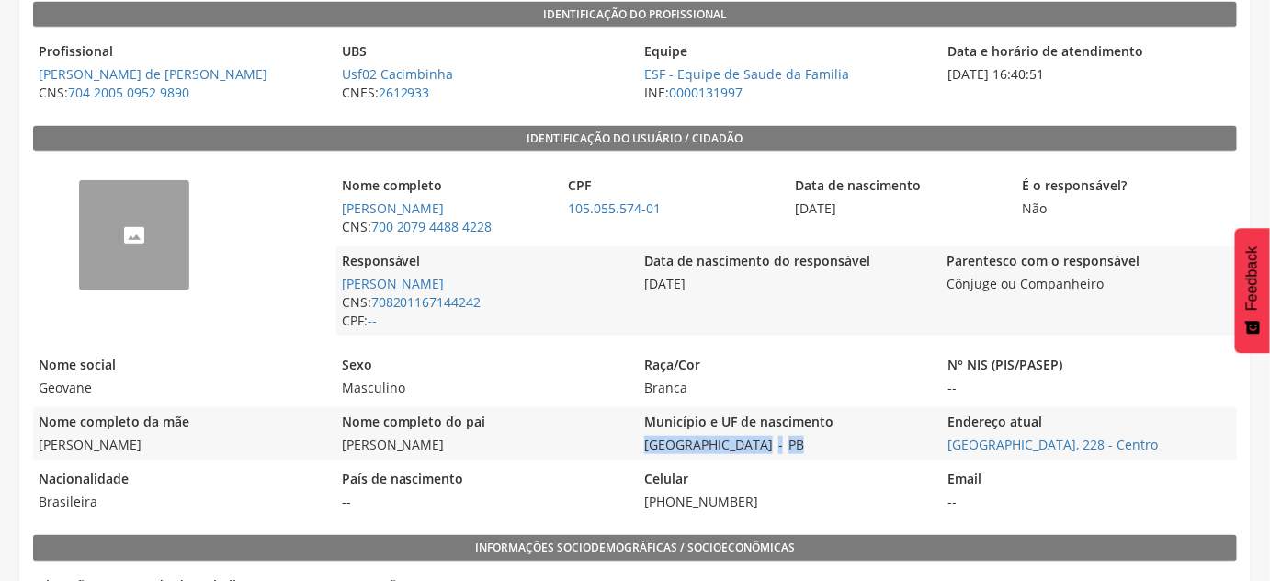
drag, startPoint x: 798, startPoint y: 442, endPoint x: 641, endPoint y: 445, distance: 157.1
click at [641, 445] on div "Município e UF de nascimento São João do Tigre - PB" at bounding box center [786, 433] width 294 height 52
copy div "São João do Tigre - [GEOGRAPHIC_DATA]"
drag, startPoint x: 941, startPoint y: 450, endPoint x: 1151, endPoint y: 449, distance: 210.4
click at [1151, 449] on div "Nome completo da mãe [PERSON_NAME] Nome completo do pai [PERSON_NAME] Município…" at bounding box center [635, 433] width 1204 height 52
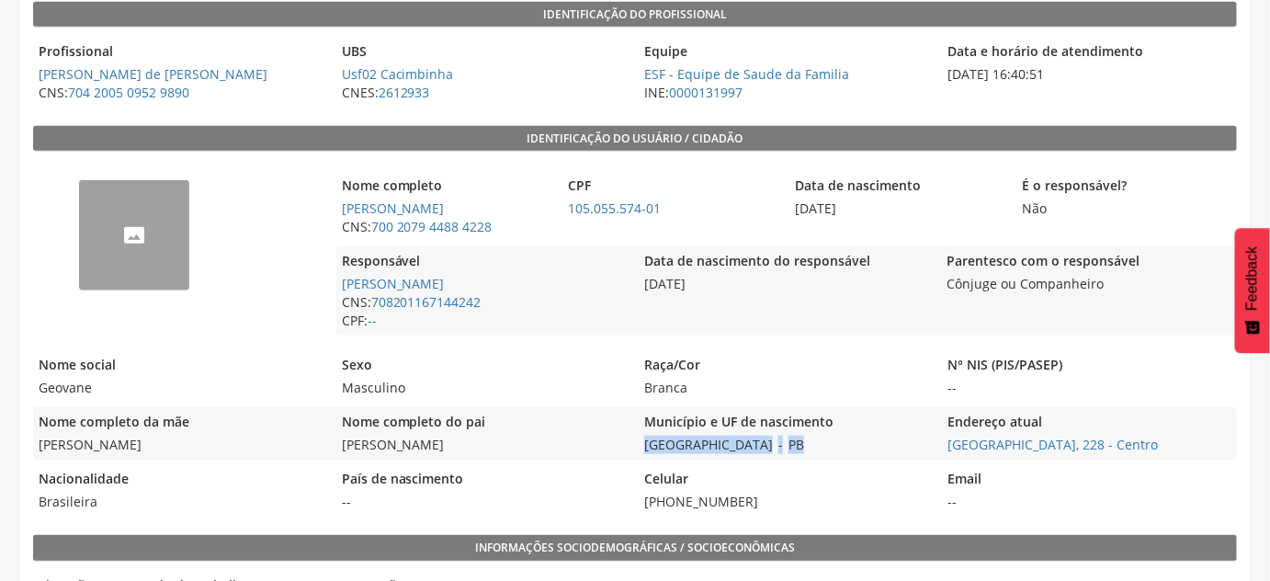
copy link "[GEOGRAPHIC_DATA], 228 - Centro"
